Goal: Find specific page/section: Find specific page/section

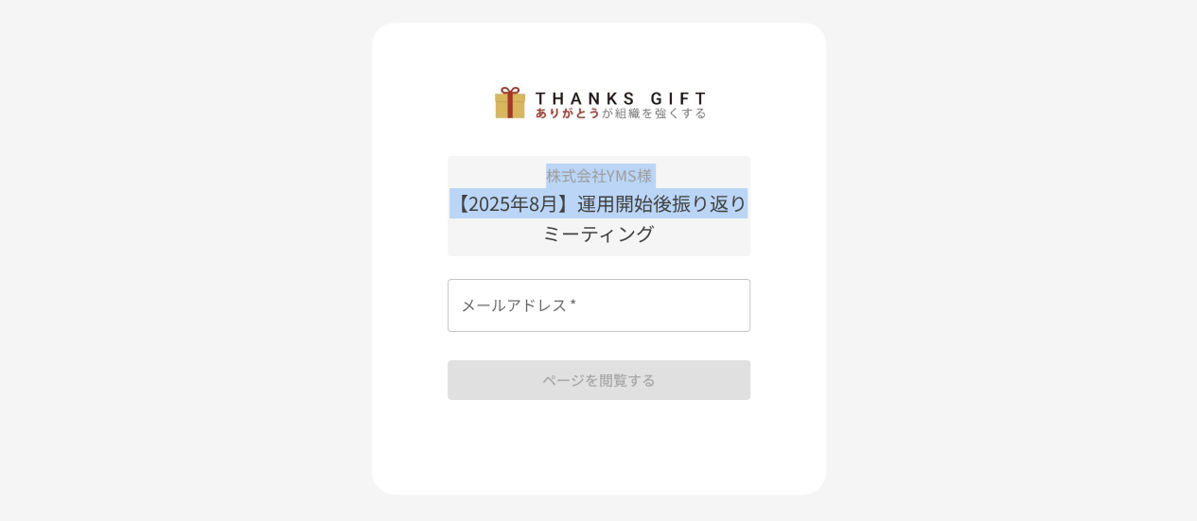
drag, startPoint x: 490, startPoint y: 164, endPoint x: 441, endPoint y: 259, distance: 107.5
click at [441, 259] on div "株式会社YMS様 【[DATE]】運用開始後振り返りミーティング メールアドレス   * メールアドレス   * ページを閲覧する" at bounding box center [599, 259] width 454 height 472
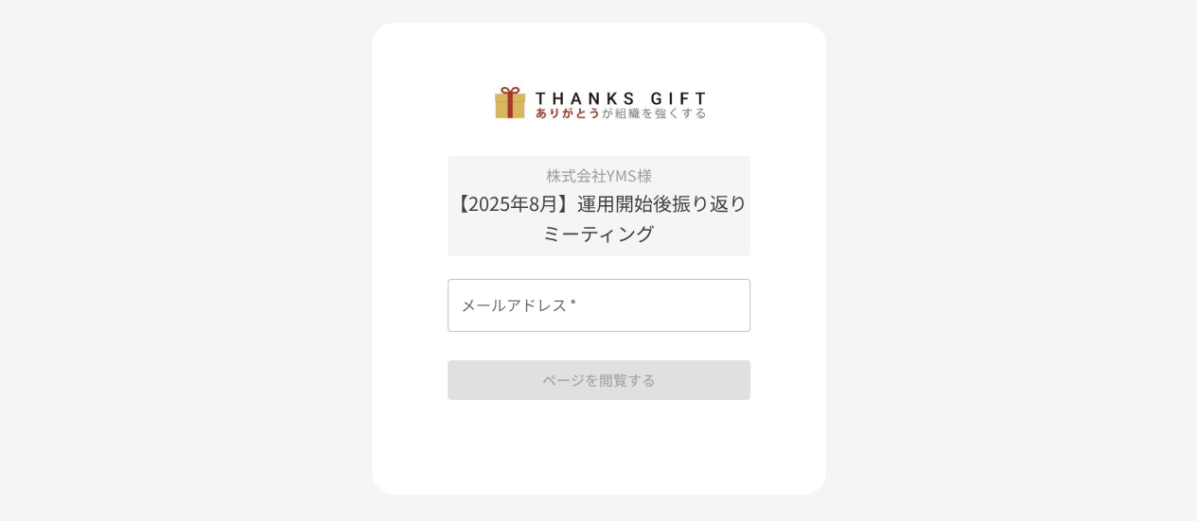
click at [904, 260] on div "株式会社YMS様 【2025年8月】運用開始後振り返りミーティング メールアドレス   * メールアドレス   * ページを閲覧する Arch管理メンバーとし…" at bounding box center [598, 283] width 1197 height 566
click at [684, 308] on input "メールアドレス   *" at bounding box center [599, 305] width 303 height 53
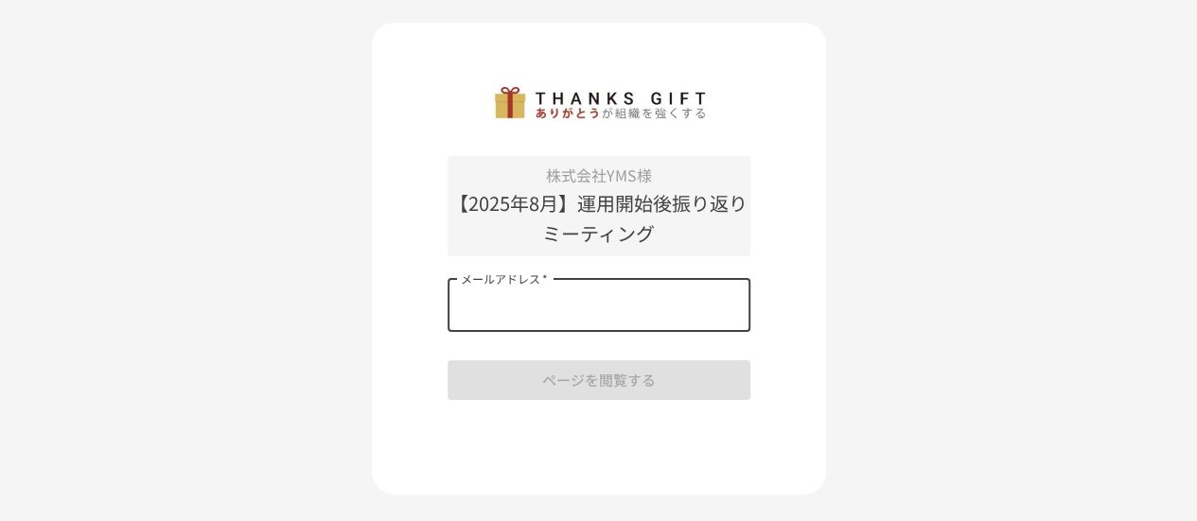
type input "**********"
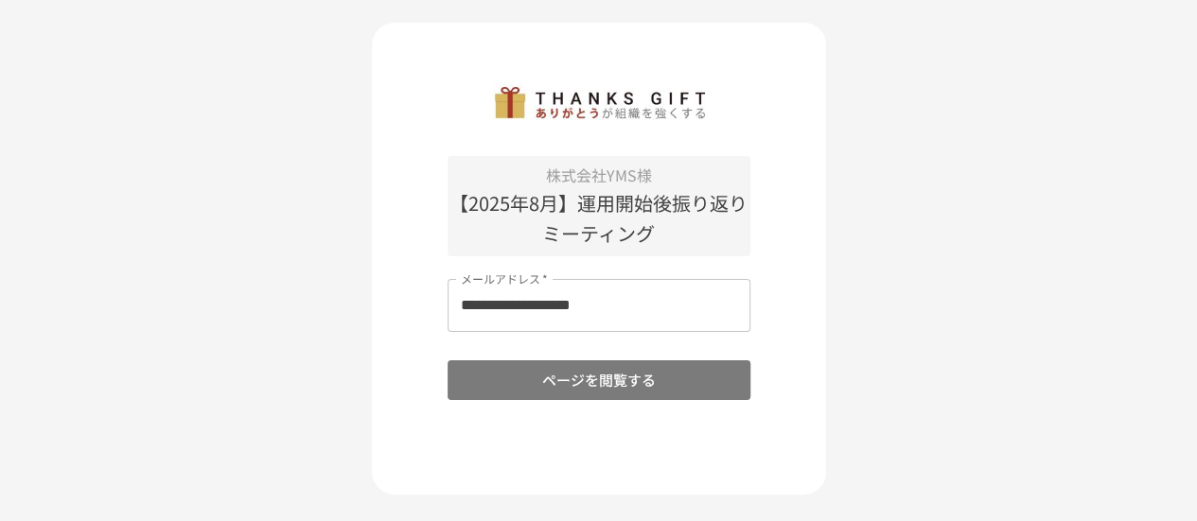
click at [664, 383] on button "ページを閲覧する" at bounding box center [599, 381] width 303 height 40
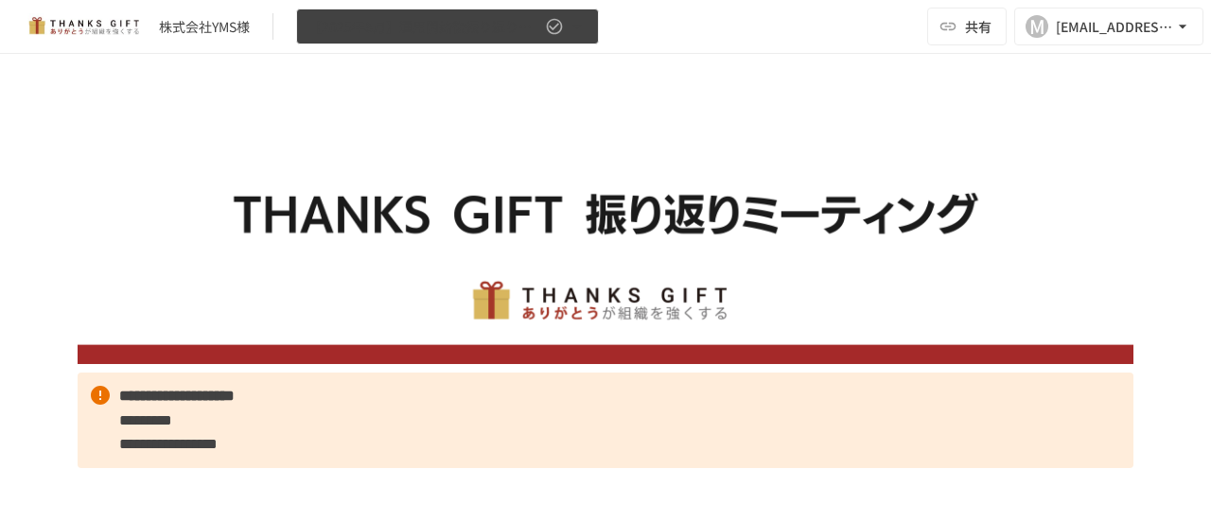
click at [588, 29] on button "【2025年8月】運用開始後振り返りミーティング" at bounding box center [447, 27] width 303 height 37
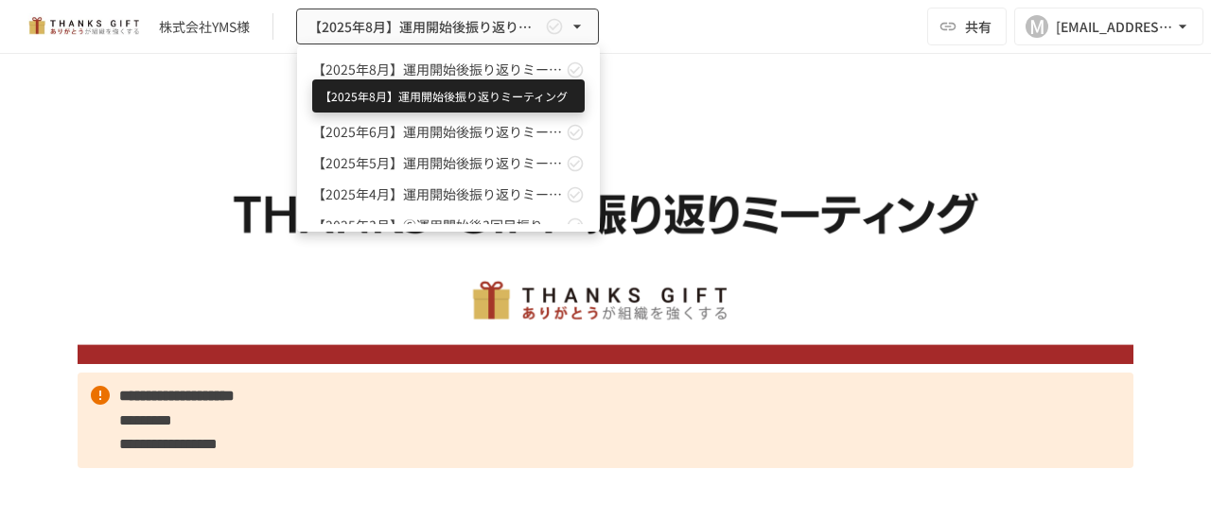
click at [482, 69] on span "【2025年8月】運用開始後振り返りミーティング" at bounding box center [437, 70] width 250 height 20
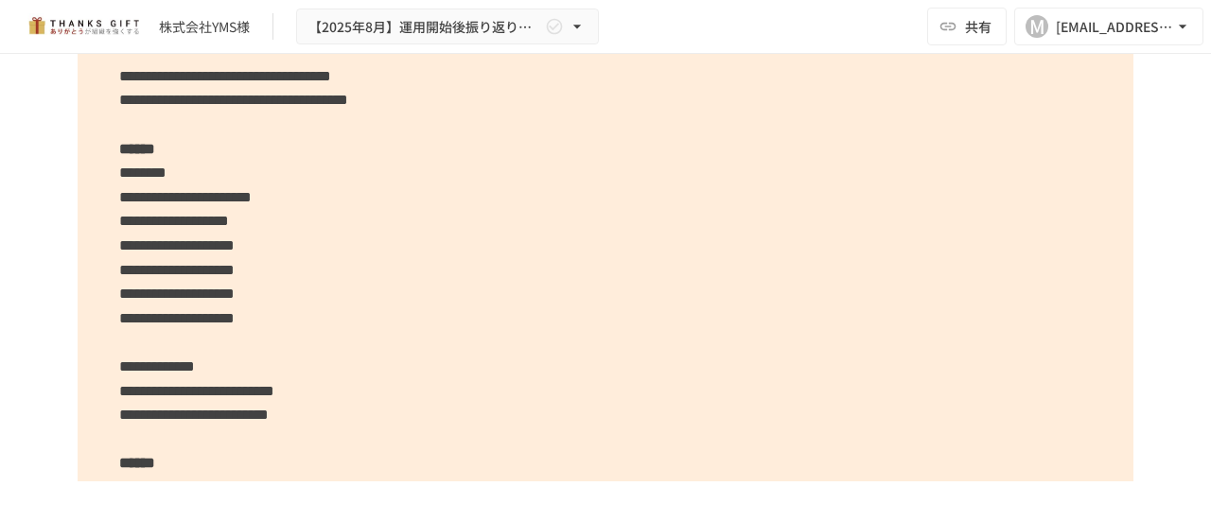
scroll to position [4025, 0]
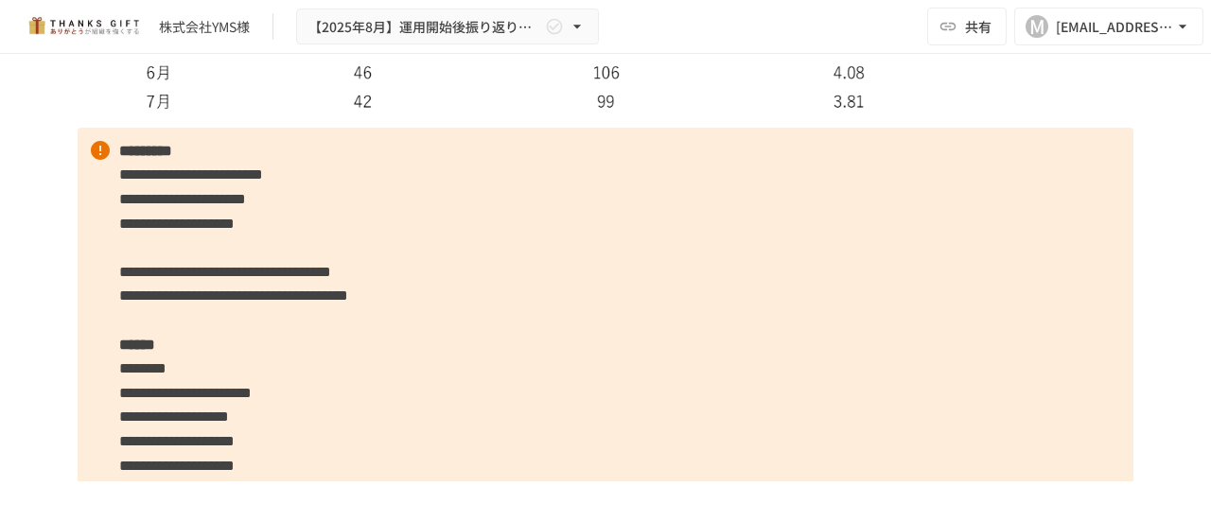
click at [734, 402] on p "**********" at bounding box center [606, 490] width 1056 height 725
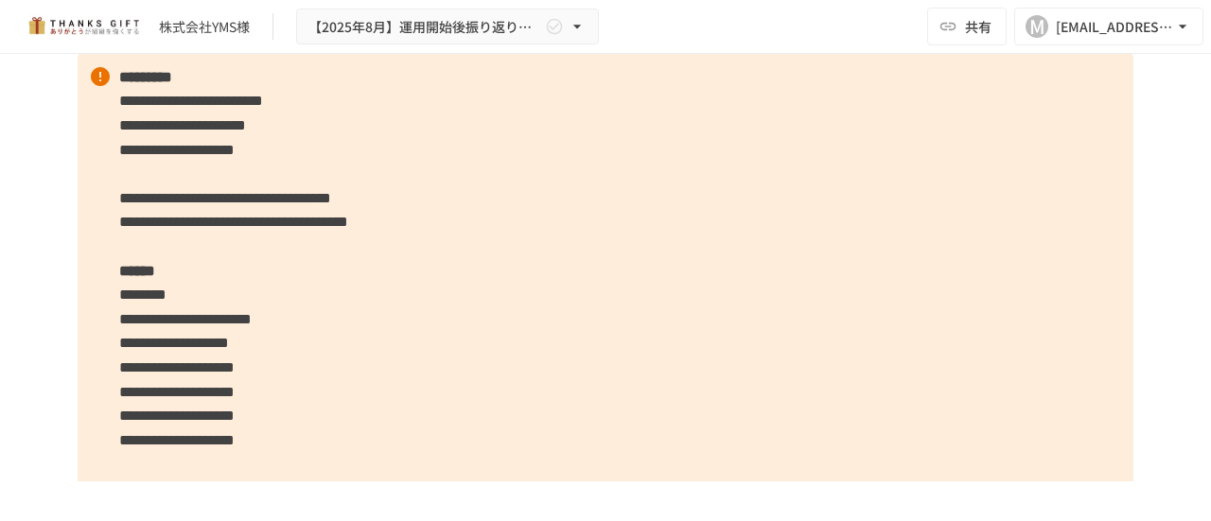
scroll to position [4093, 0]
